Goal: Information Seeking & Learning: Learn about a topic

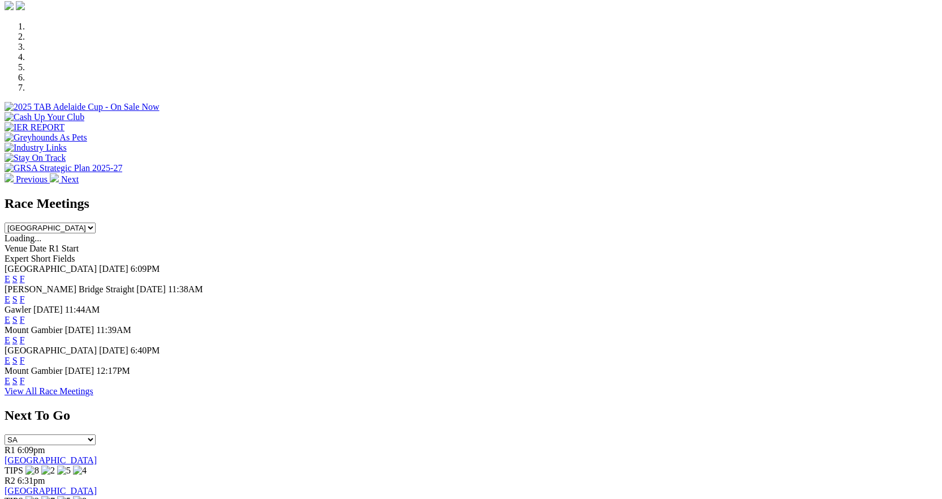
scroll to position [396, 0]
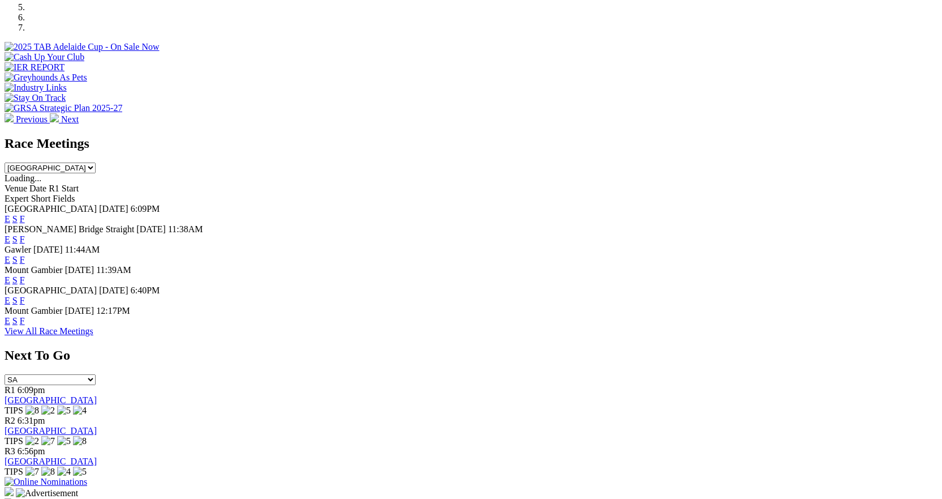
click at [25, 255] on link "F" at bounding box center [22, 260] width 5 height 10
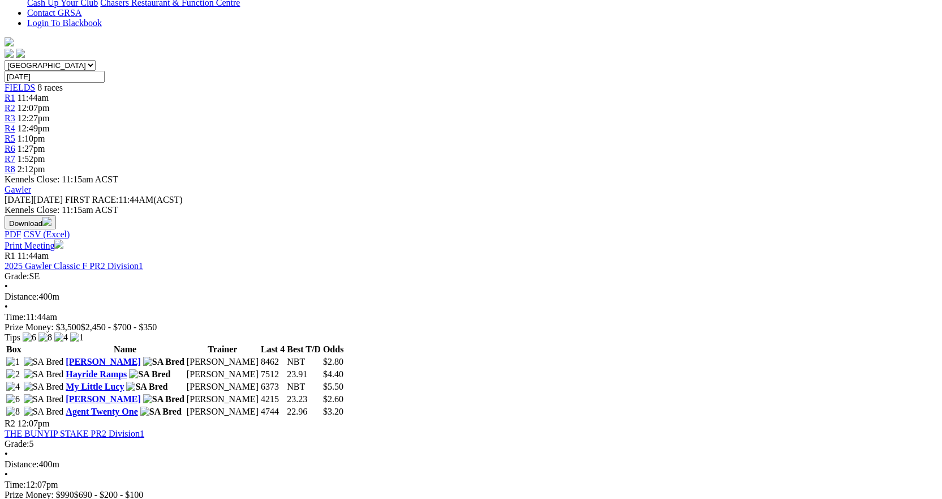
scroll to position [170, 0]
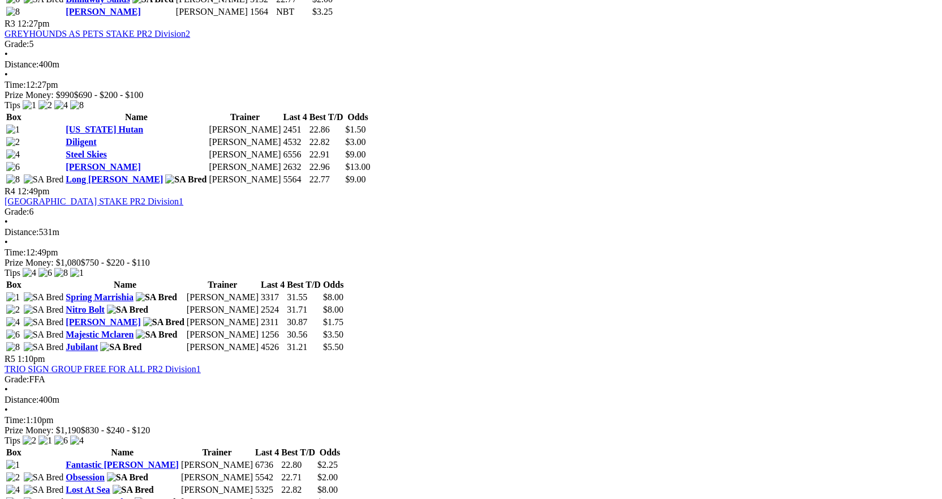
scroll to position [792, 0]
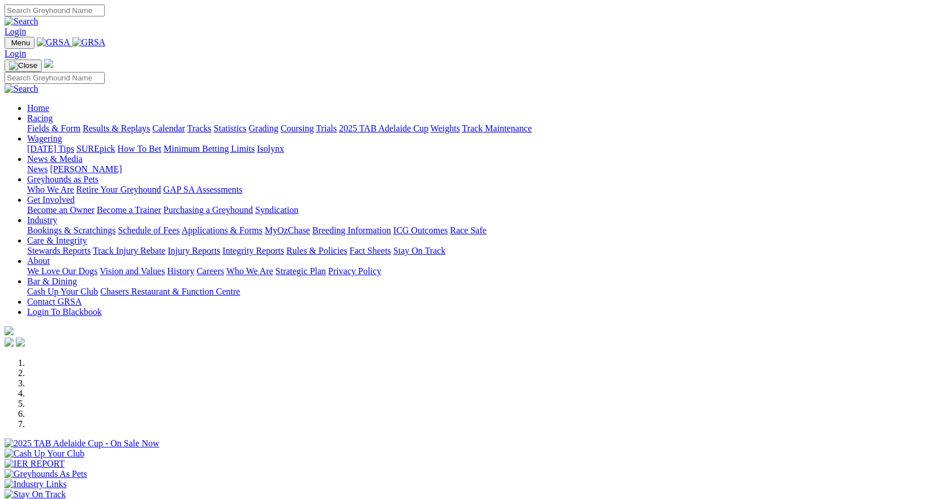
scroll to position [396, 0]
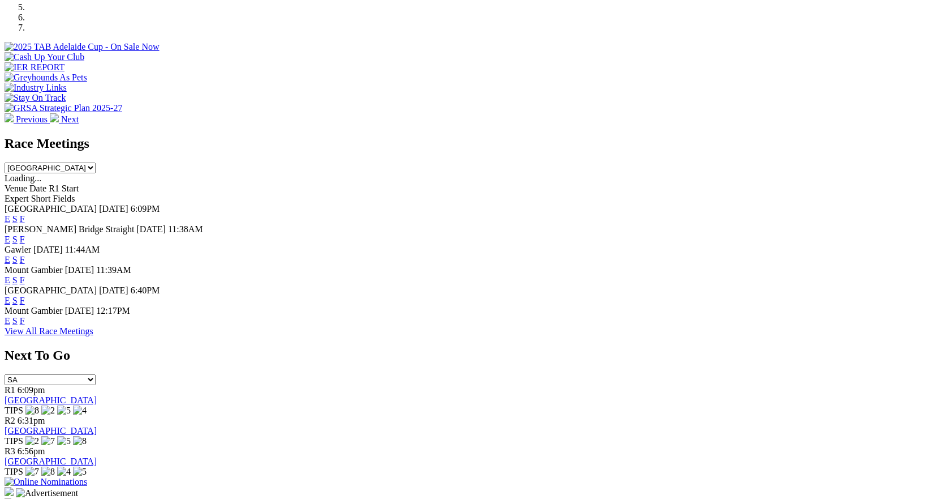
click at [25, 295] on link "F" at bounding box center [22, 300] width 5 height 10
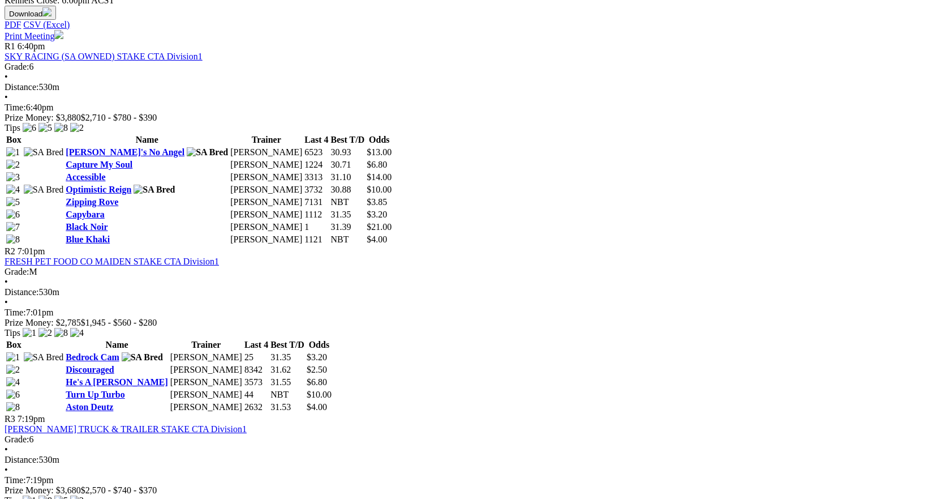
scroll to position [566, 0]
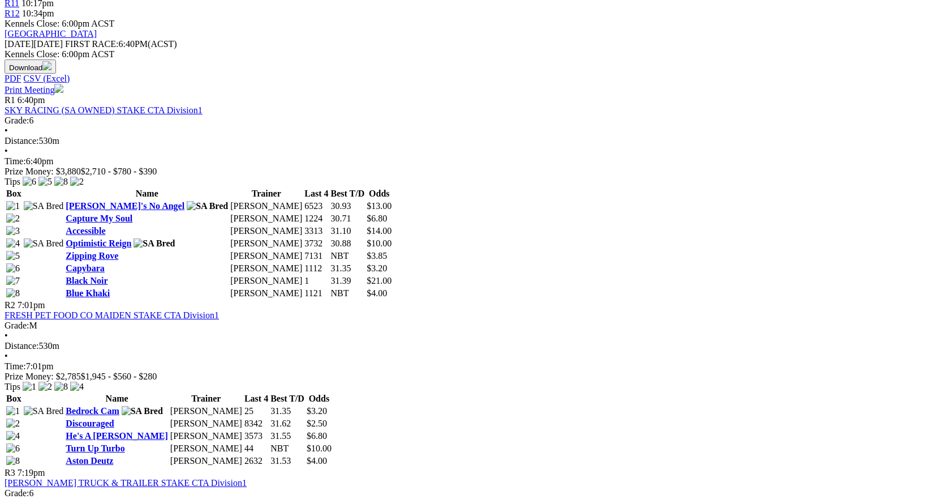
scroll to position [509, 0]
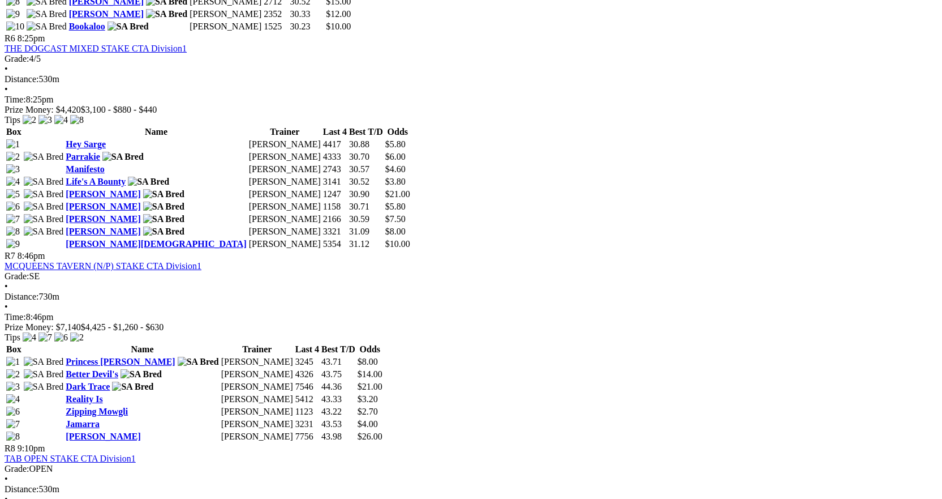
scroll to position [1584, 0]
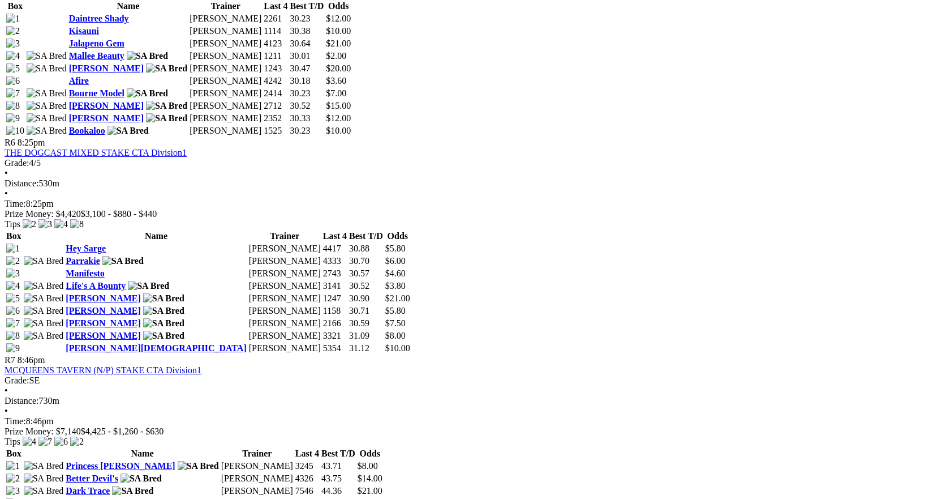
scroll to position [1471, 0]
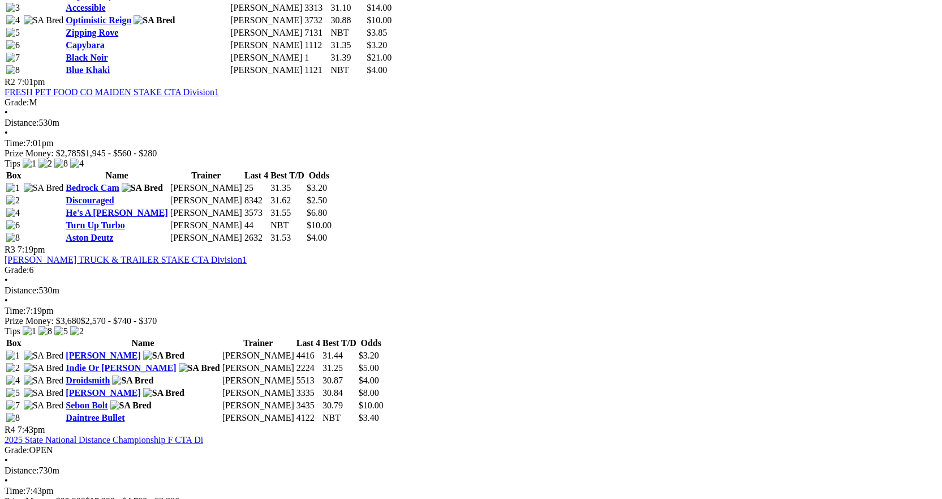
scroll to position [792, 0]
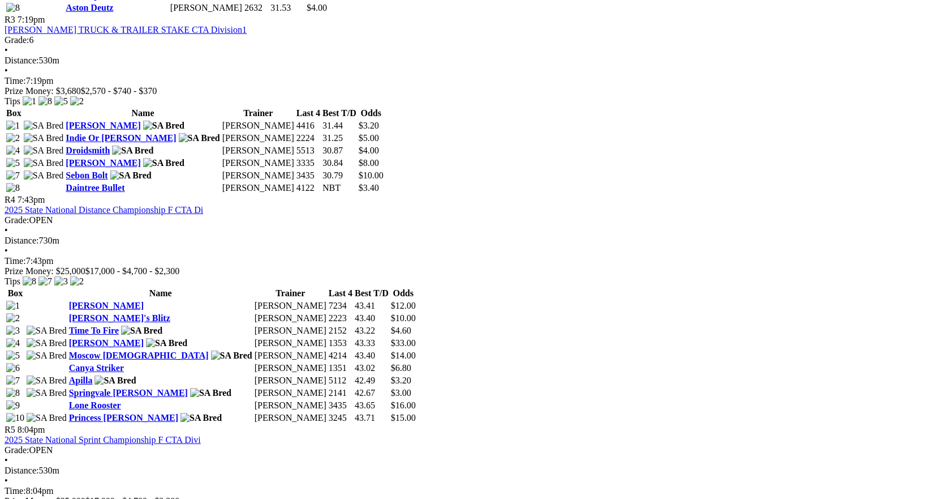
scroll to position [1132, 0]
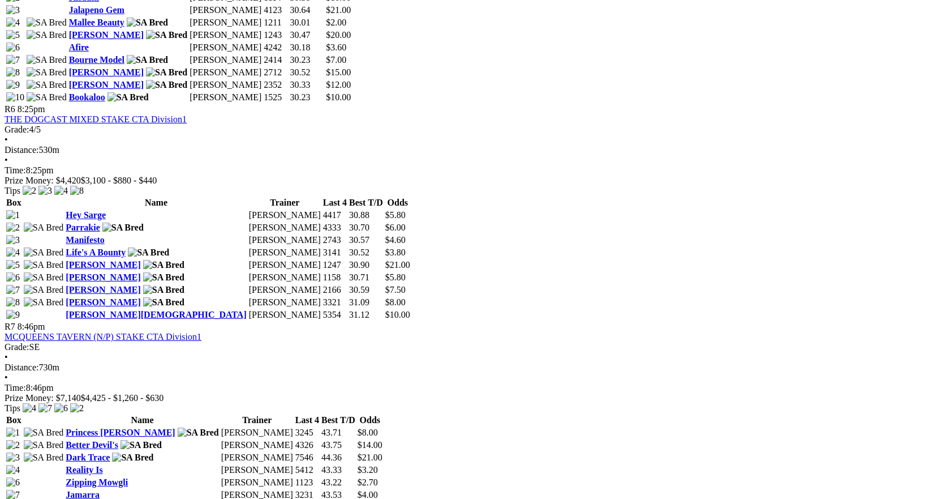
scroll to position [1415, 0]
